Goal: Task Accomplishment & Management: Complete application form

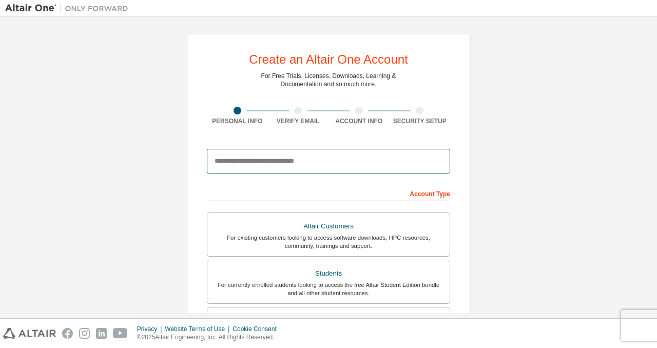
click at [272, 166] on input "email" at bounding box center [328, 161] width 243 height 25
type input "**********"
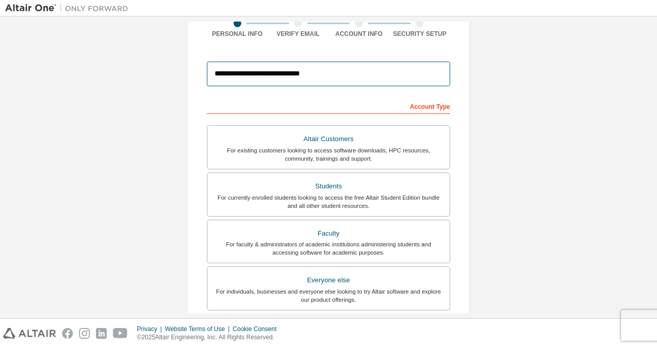
scroll to position [90, 0]
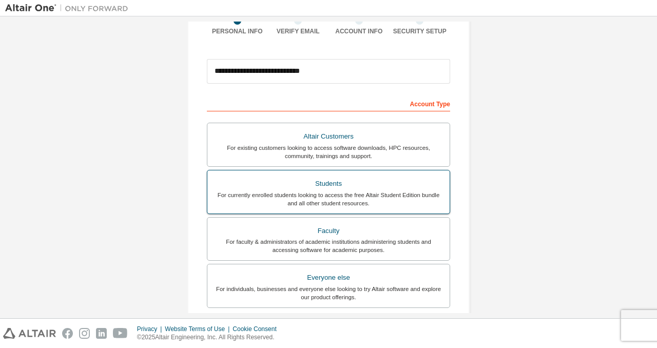
click at [307, 190] on div "Students" at bounding box center [328, 184] width 230 height 14
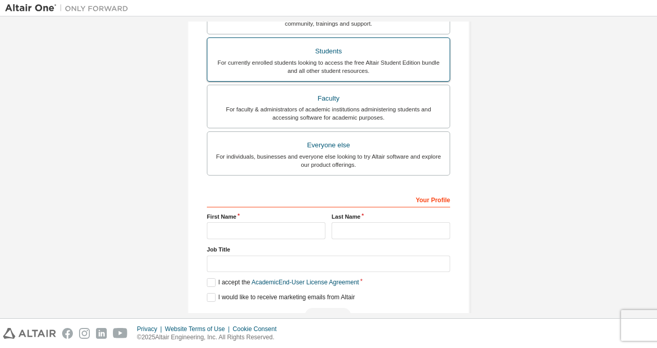
scroll to position [246, 0]
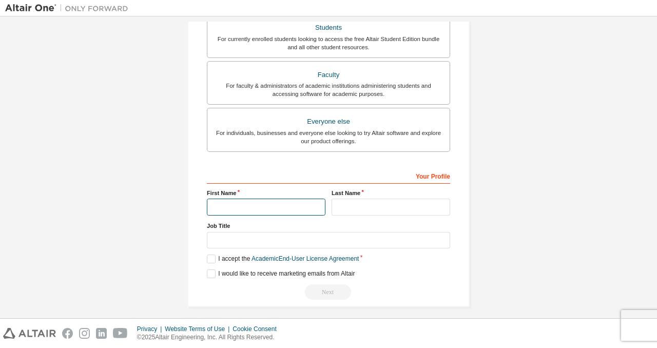
click at [272, 205] on input "text" at bounding box center [266, 207] width 119 height 17
type input "*******"
type input "******"
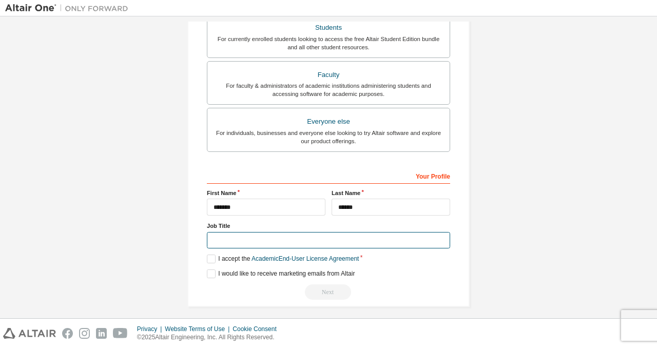
click at [293, 241] on input "text" at bounding box center [328, 240] width 243 height 17
click at [213, 241] on input "*******" at bounding box center [328, 240] width 243 height 17
type input "*******"
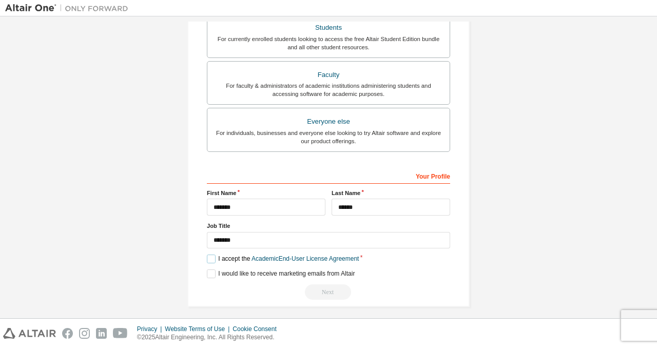
click at [207, 258] on label "I accept the Academic End-User License Agreement" at bounding box center [283, 258] width 152 height 9
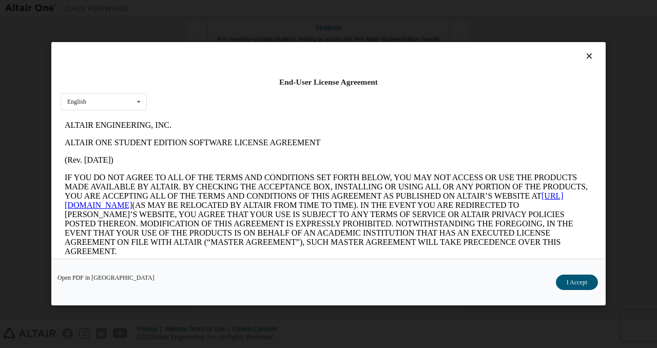
scroll to position [0, 0]
click at [586, 58] on icon at bounding box center [589, 56] width 11 height 9
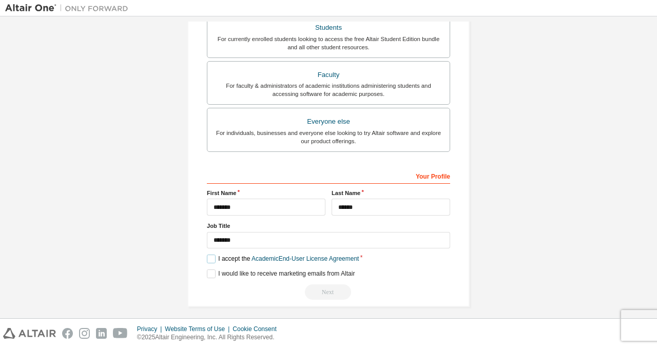
click at [208, 260] on label "I accept the Academic End-User License Agreement" at bounding box center [283, 258] width 152 height 9
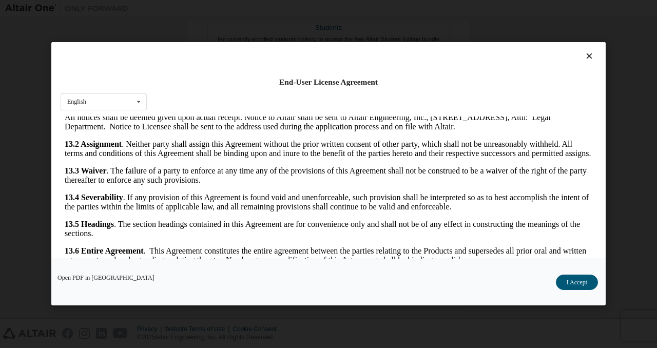
scroll to position [26, 0]
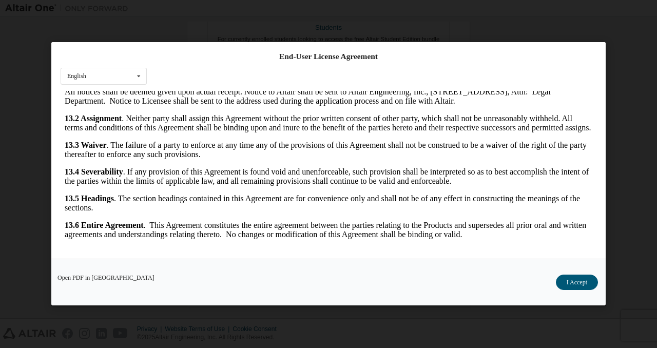
click at [591, 29] on div "End-User License Agreement English English Open PDF in [GEOGRAPHIC_DATA] I Acce…" at bounding box center [328, 174] width 657 height 348
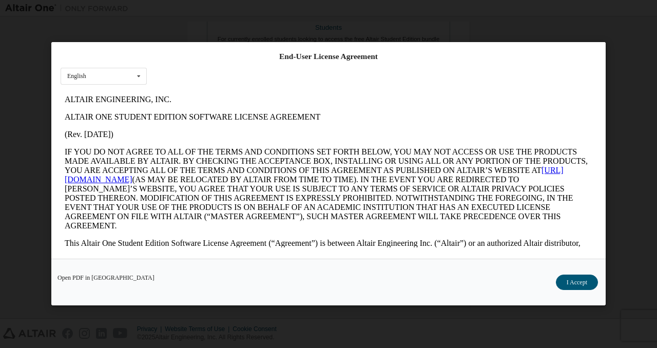
scroll to position [0, 0]
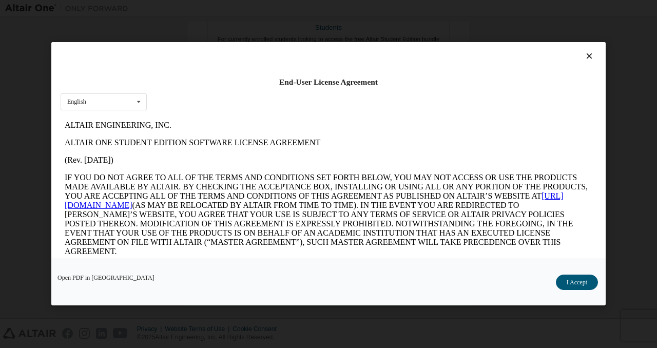
click at [585, 57] on icon at bounding box center [589, 56] width 11 height 9
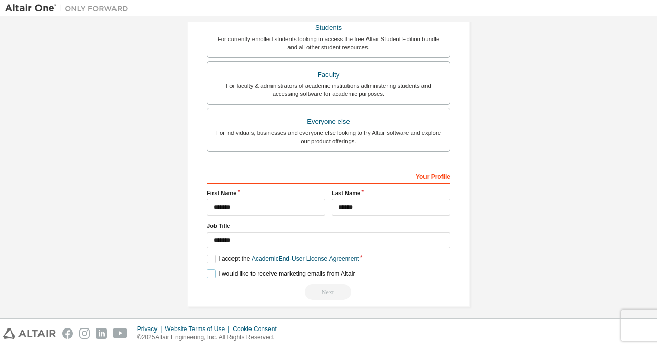
click at [207, 275] on label "I would like to receive marketing emails from Altair" at bounding box center [281, 273] width 148 height 9
click at [210, 262] on label "I accept the Academic End-User License Agreement" at bounding box center [283, 258] width 152 height 9
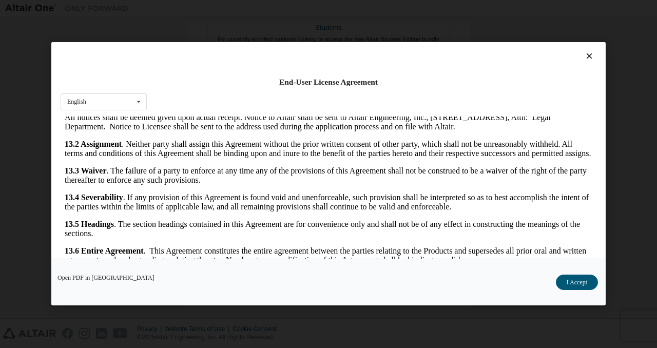
click at [585, 55] on icon at bounding box center [589, 56] width 11 height 9
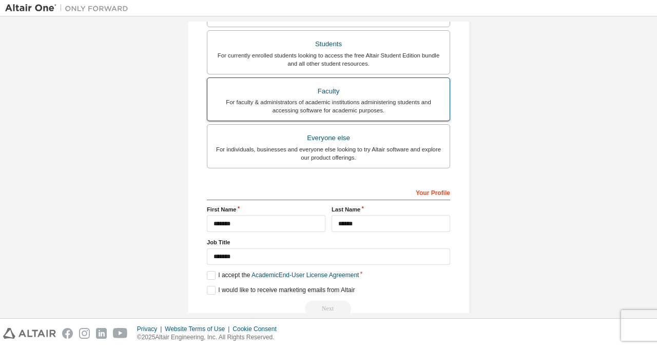
scroll to position [228, 0]
click at [341, 103] on div "For faculty & administrators of academic institutions administering students an…" at bounding box center [328, 107] width 230 height 16
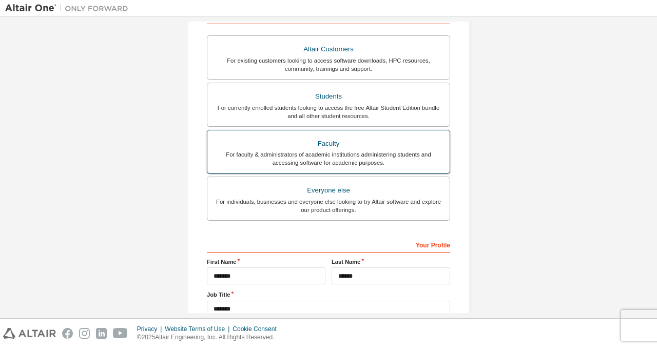
scroll to position [174, 0]
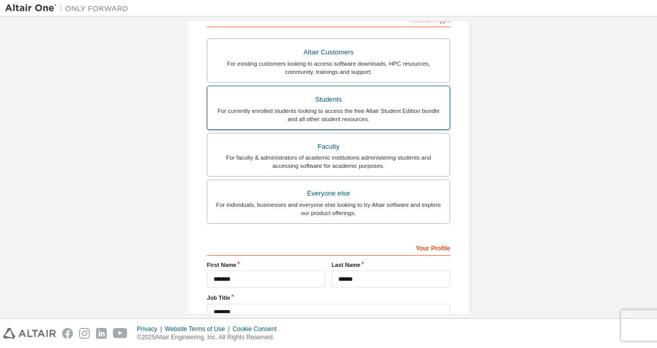
click at [340, 98] on div "Students" at bounding box center [328, 99] width 230 height 14
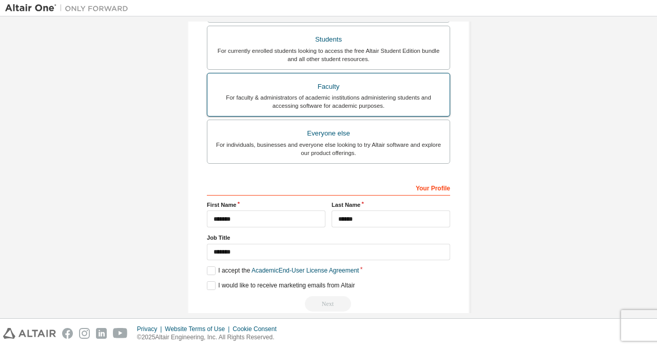
scroll to position [252, 0]
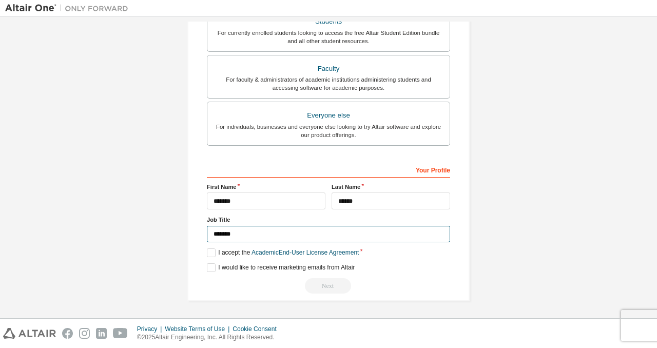
click at [253, 235] on input "*******" at bounding box center [328, 234] width 243 height 17
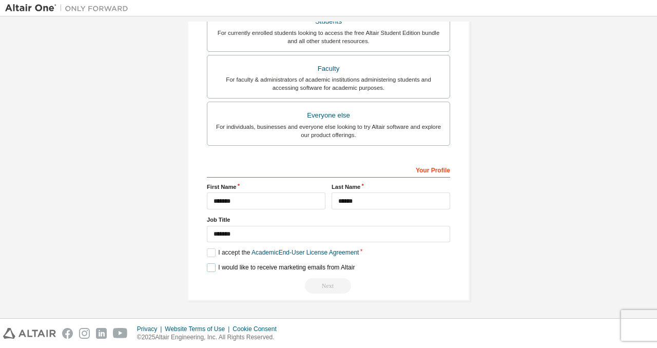
click at [208, 267] on label "I would like to receive marketing emails from Altair" at bounding box center [281, 267] width 148 height 9
click at [209, 256] on label "I accept the Academic End-User License Agreement" at bounding box center [283, 252] width 152 height 9
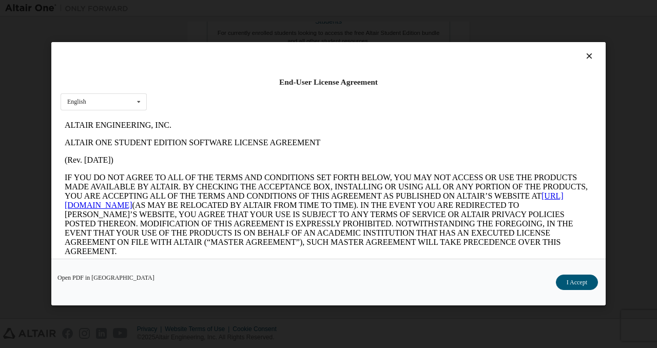
scroll to position [0, 0]
click at [136, 104] on icon at bounding box center [138, 102] width 13 height 16
click at [268, 110] on div "End-User License Agreement English English" at bounding box center [328, 150] width 554 height 217
click at [587, 57] on icon at bounding box center [589, 56] width 11 height 9
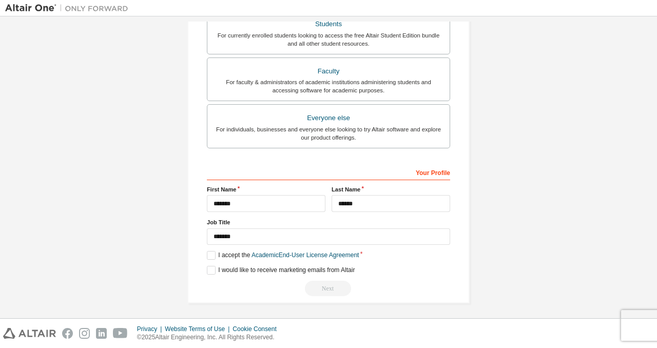
scroll to position [252, 0]
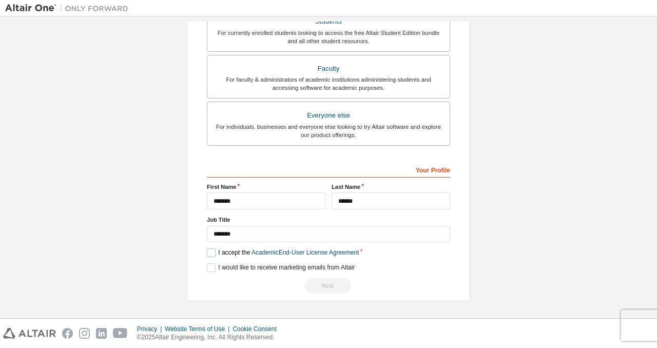
click at [212, 253] on label "I accept the Academic End-User License Agreement" at bounding box center [283, 252] width 152 height 9
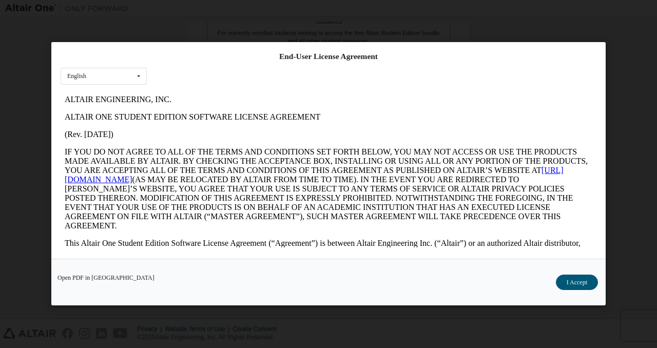
scroll to position [0, 0]
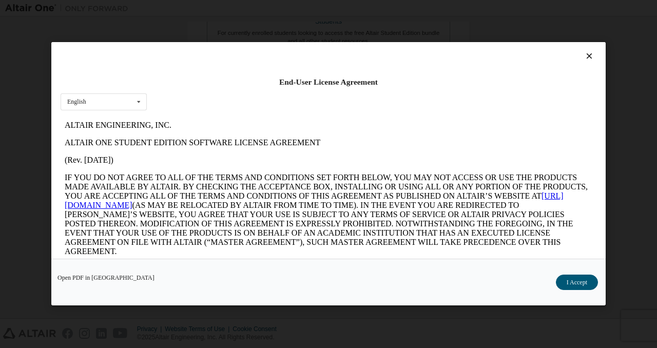
click at [584, 56] on icon at bounding box center [589, 56] width 11 height 9
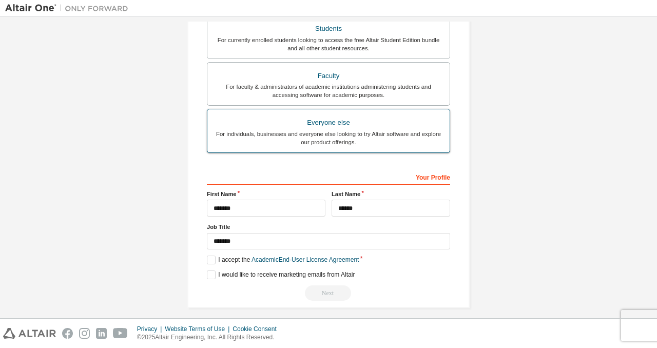
scroll to position [252, 0]
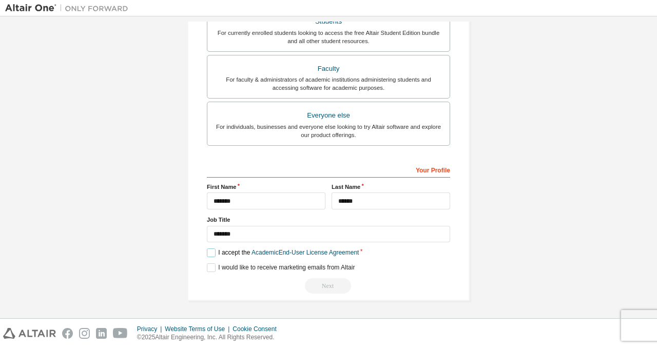
click at [209, 252] on label "I accept the Academic End-User License Agreement" at bounding box center [283, 252] width 152 height 9
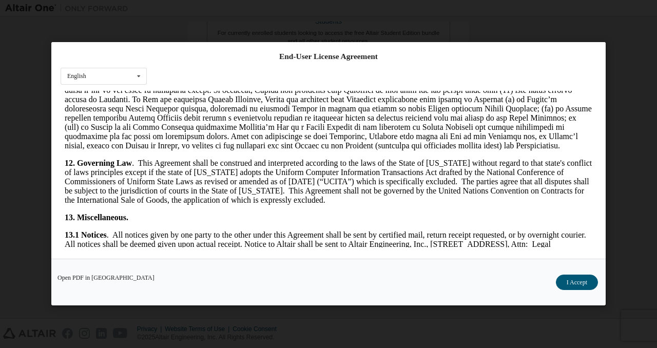
scroll to position [1715, 0]
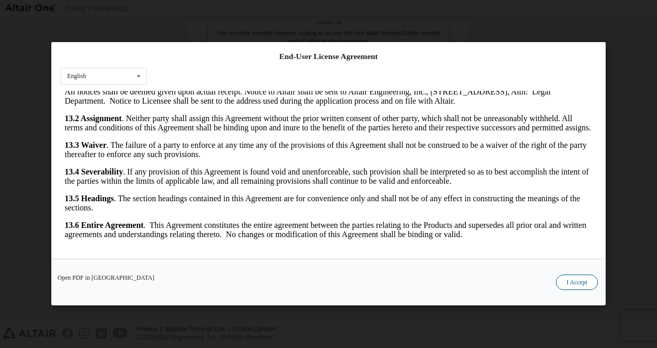
click at [579, 285] on button "I Accept" at bounding box center [577, 282] width 42 height 15
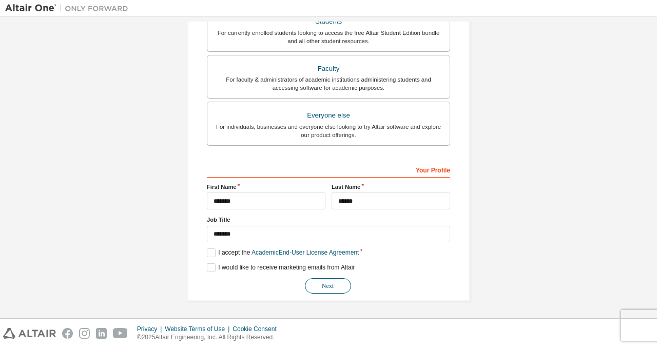
click at [318, 284] on button "Next" at bounding box center [328, 285] width 46 height 15
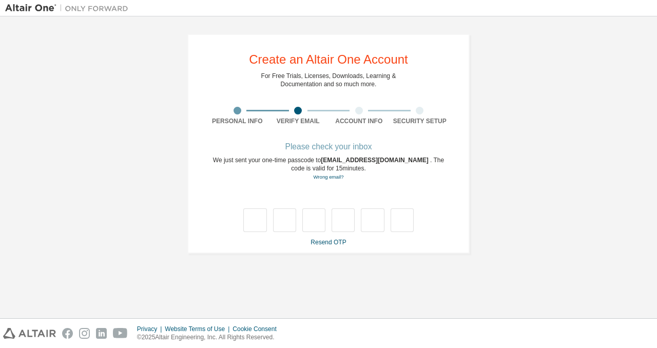
type input "*"
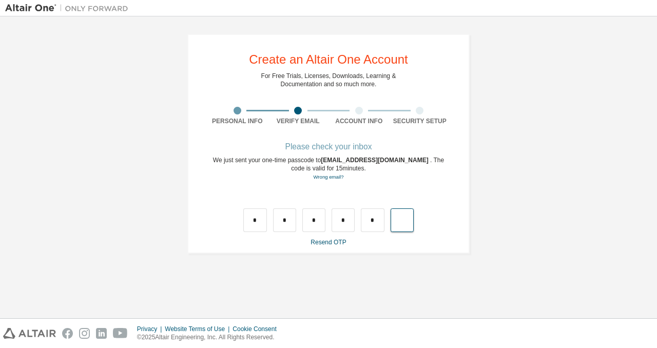
type input "*"
